Goal: Use online tool/utility: Utilize a website feature to perform a specific function

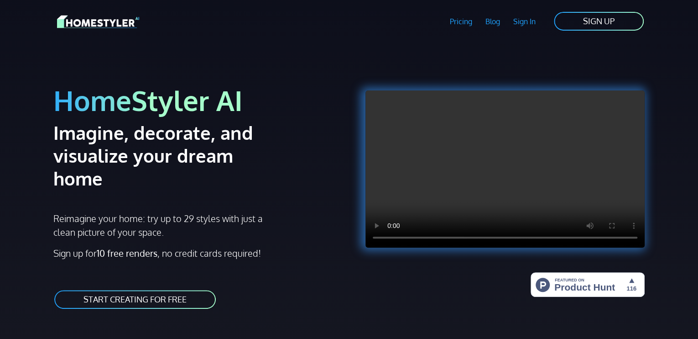
click at [139, 289] on link "START CREATING FOR FREE" at bounding box center [134, 299] width 163 height 21
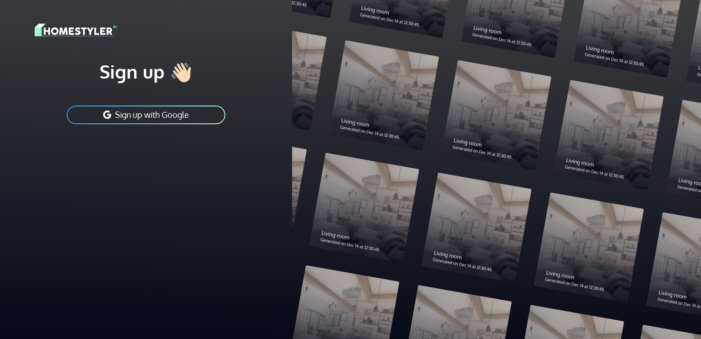
click at [174, 119] on button "Sign up with Google" at bounding box center [146, 114] width 161 height 21
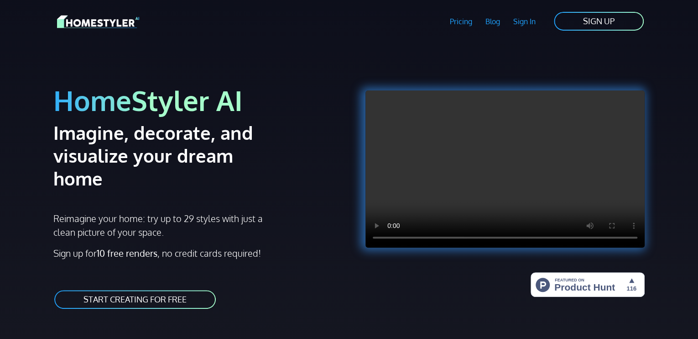
click at [523, 26] on link "Sign In" at bounding box center [524, 21] width 36 height 21
click at [593, 26] on link "SIGN UP" at bounding box center [599, 21] width 92 height 21
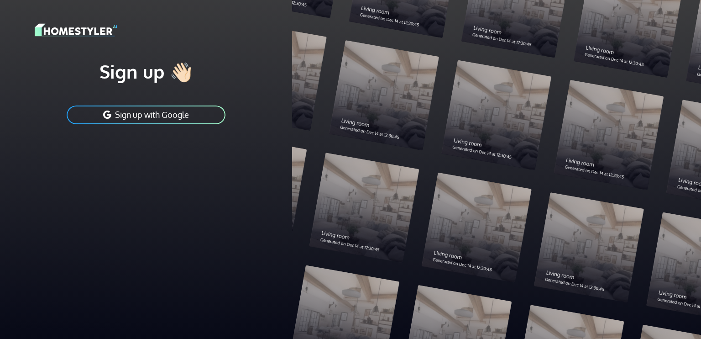
click at [142, 113] on button "Sign up with Google" at bounding box center [146, 114] width 161 height 21
click at [125, 113] on button "Sign up with Google" at bounding box center [146, 114] width 161 height 21
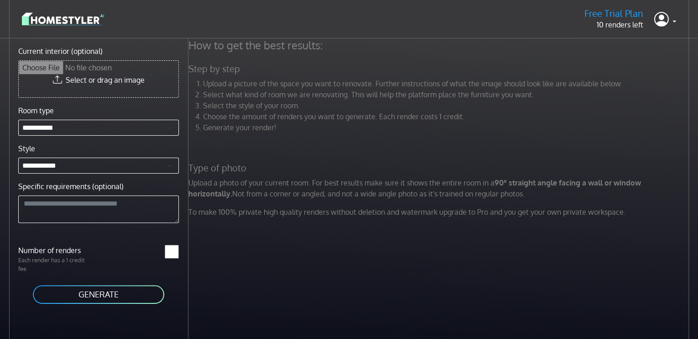
click at [127, 81] on input "Current interior (optional)" at bounding box center [99, 79] width 160 height 37
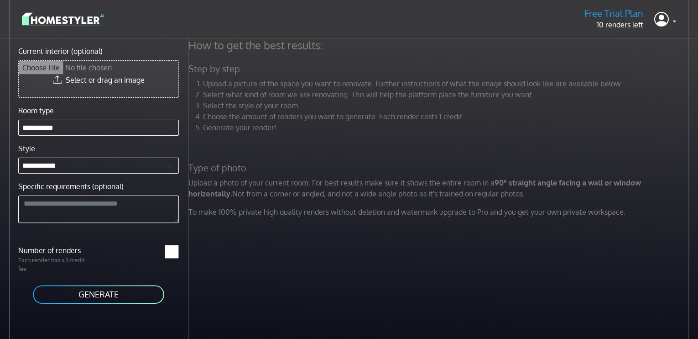
type input "**********"
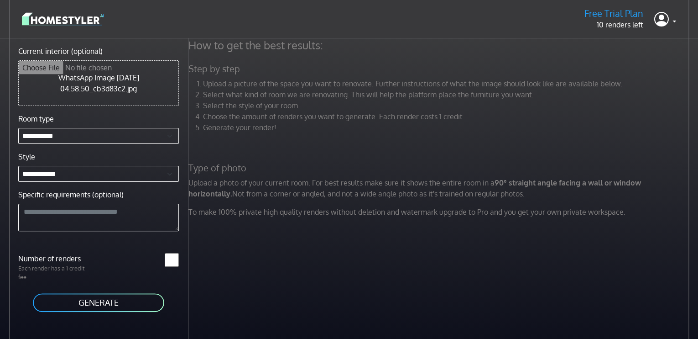
click at [109, 302] on button "GENERATE" at bounding box center [98, 302] width 133 height 21
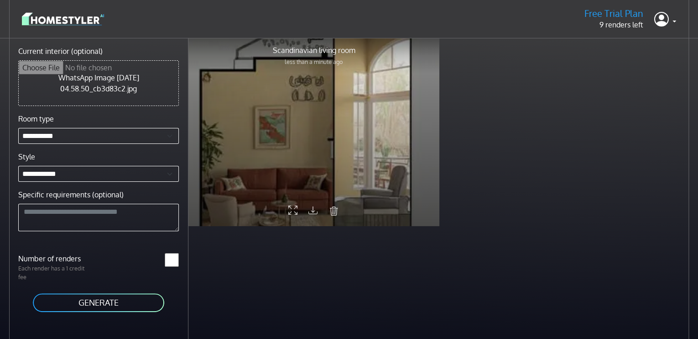
drag, startPoint x: 326, startPoint y: 158, endPoint x: 319, endPoint y: 125, distance: 33.9
click at [319, 125] on div at bounding box center [313, 131] width 251 height 188
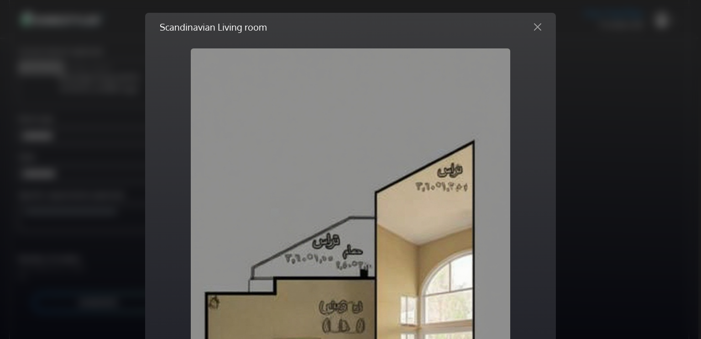
drag, startPoint x: 498, startPoint y: 150, endPoint x: 480, endPoint y: 188, distance: 42.2
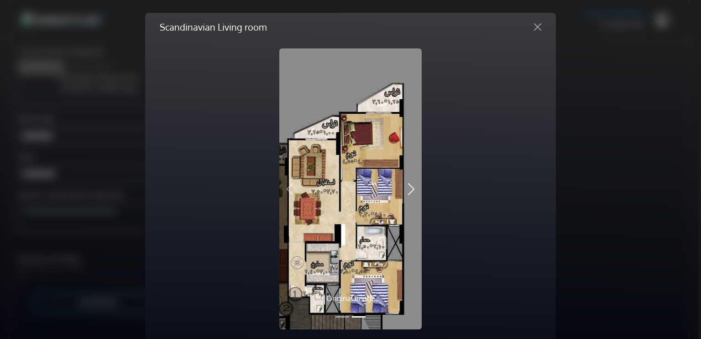
click at [405, 191] on span "button" at bounding box center [411, 189] width 15 height 15
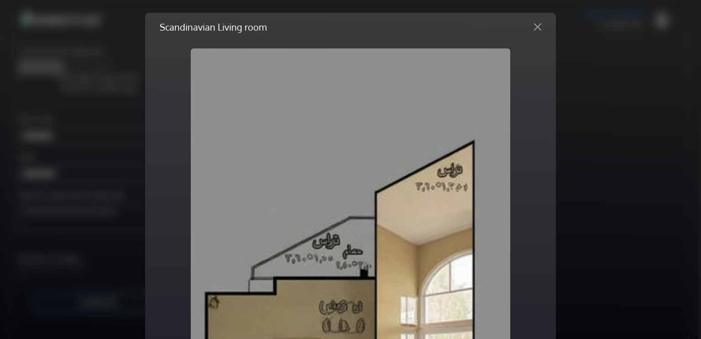
click at [533, 27] on button "Close" at bounding box center [538, 27] width 22 height 15
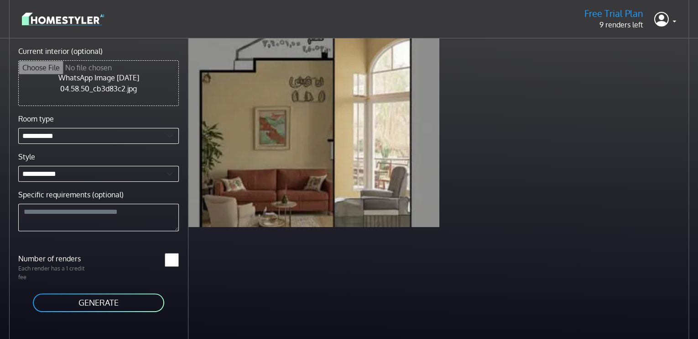
click at [88, 21] on img at bounding box center [63, 19] width 82 height 16
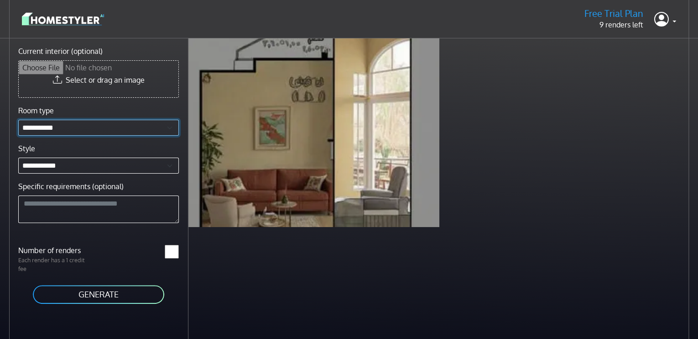
click at [53, 131] on select "**********" at bounding box center [98, 128] width 161 height 16
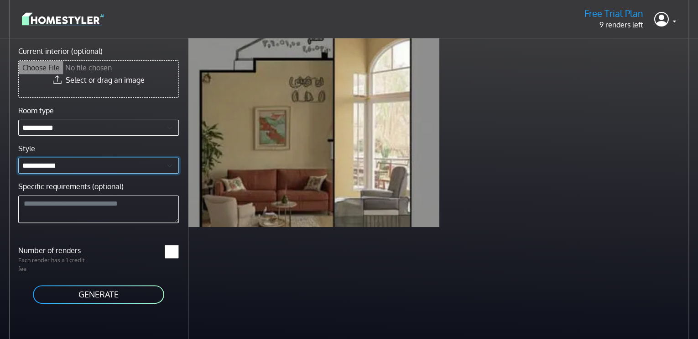
click at [45, 165] on select "**********" at bounding box center [98, 165] width 161 height 16
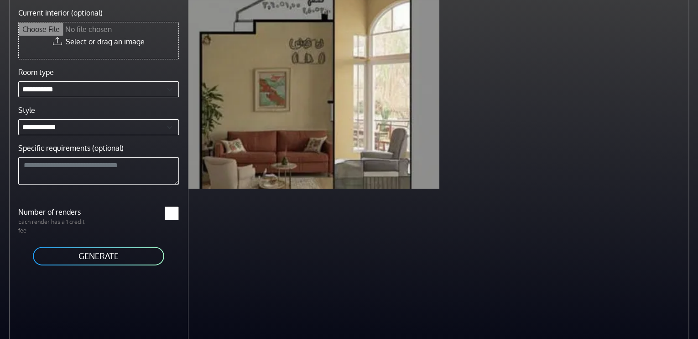
click at [692, 288] on div "Scandinavian living room less than a minute ago" at bounding box center [443, 169] width 510 height 339
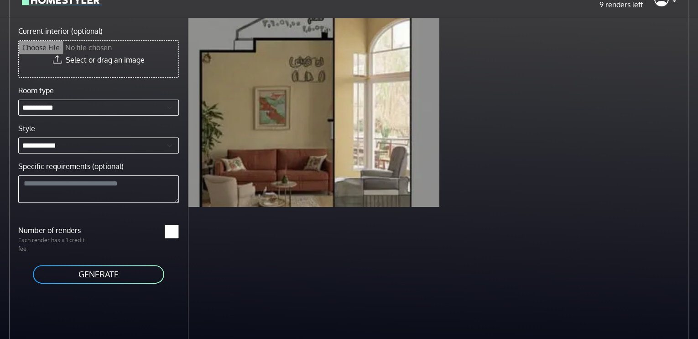
scroll to position [0, 0]
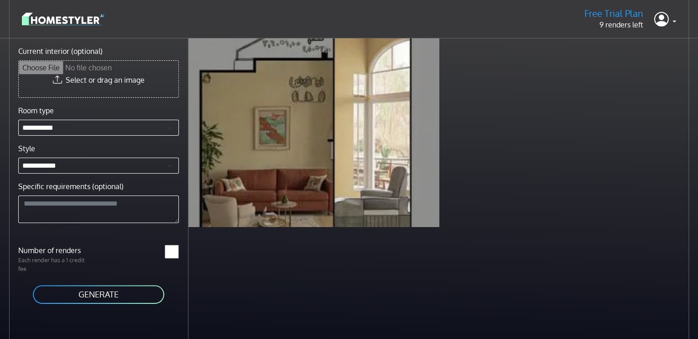
click at [74, 22] on img at bounding box center [63, 19] width 82 height 16
